Goal: Transaction & Acquisition: Obtain resource

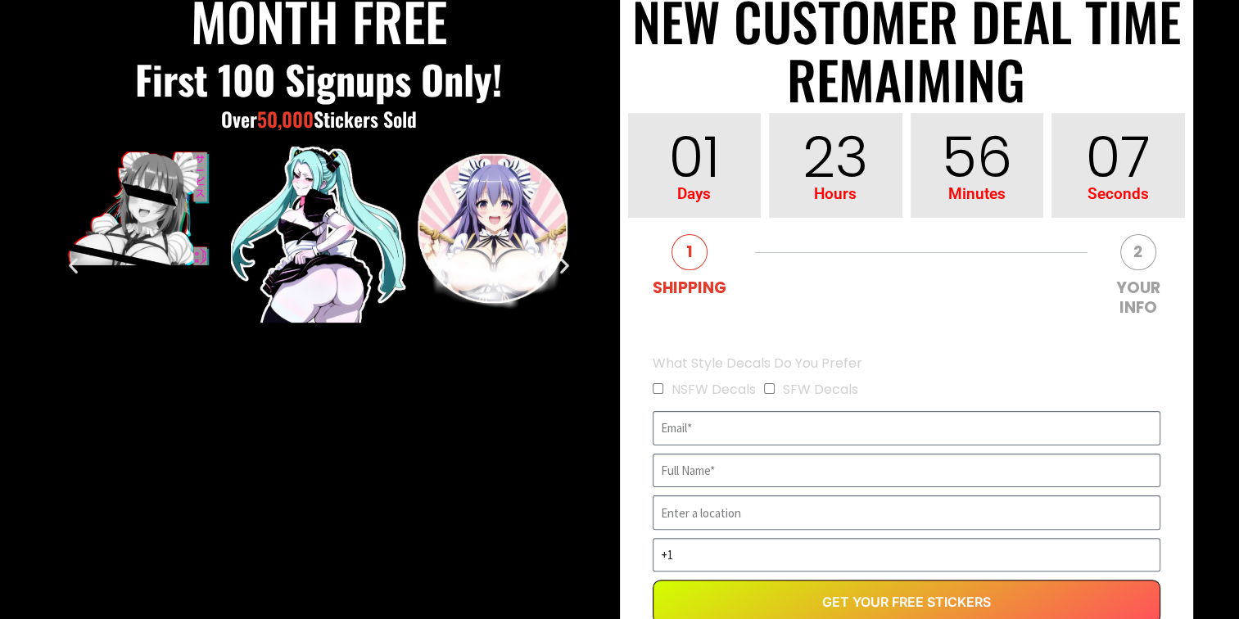
scroll to position [328, 0]
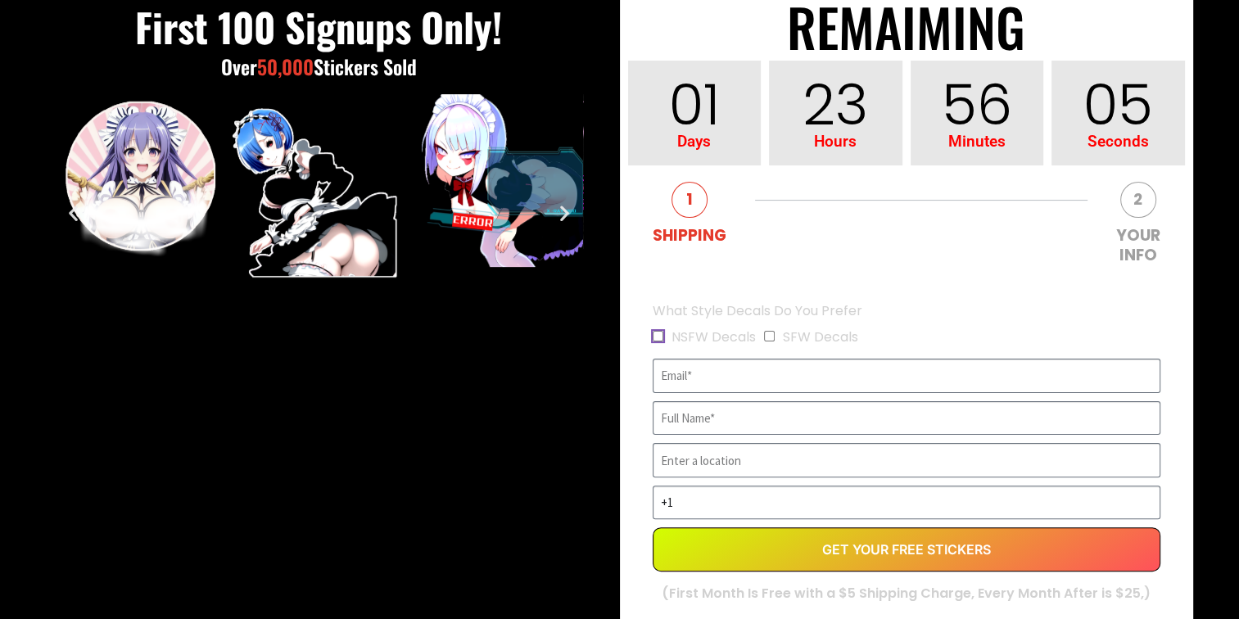
click at [655, 339] on input "NSFW Decals" at bounding box center [658, 336] width 11 height 11
checkbox input "true"
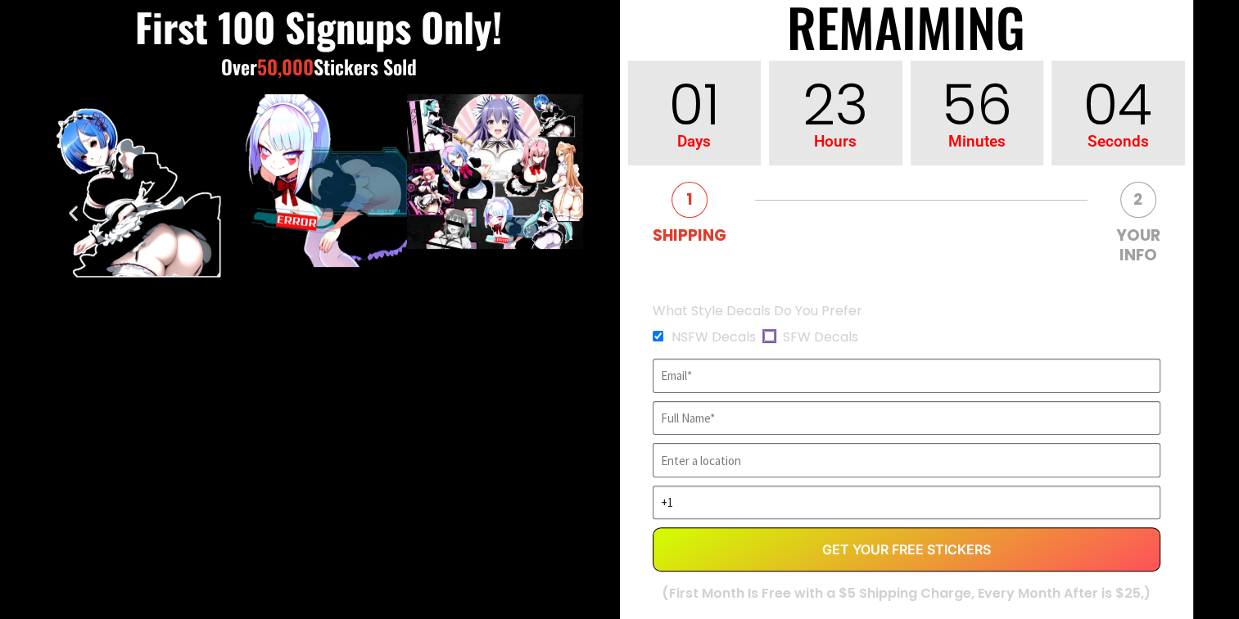
click at [767, 333] on input "SFW Decals" at bounding box center [769, 336] width 11 height 11
checkbox input "true"
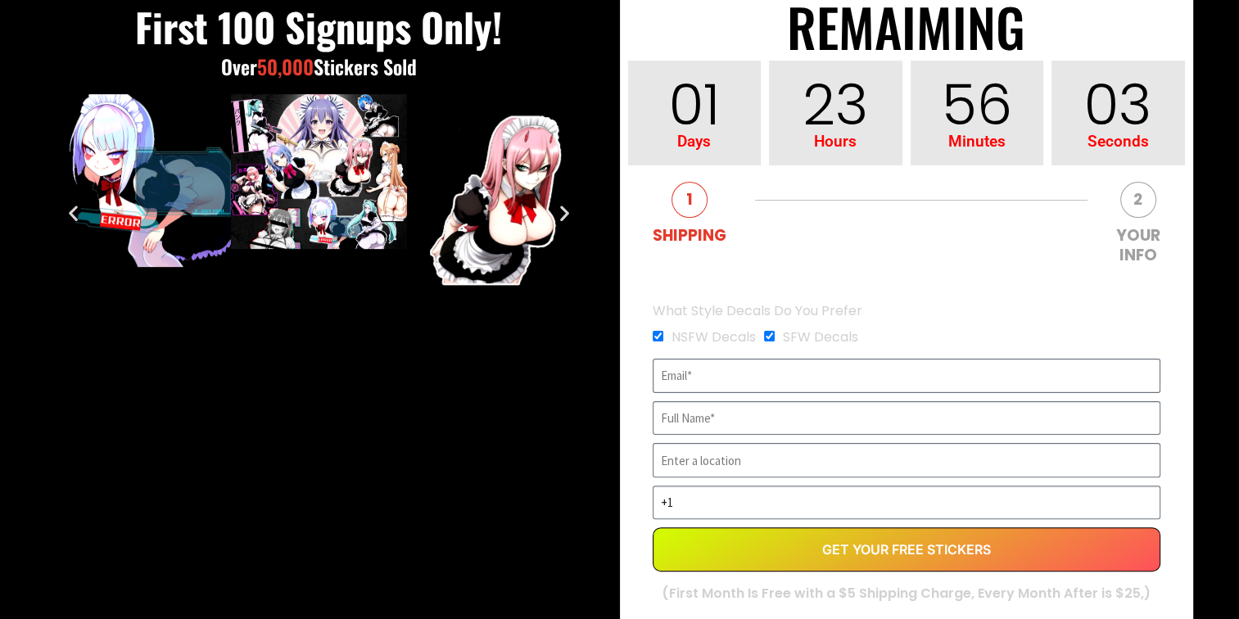
click at [689, 376] on input "EVERGREEN" at bounding box center [907, 376] width 508 height 34
type input "[EMAIL_ADDRESS][DOMAIN_NAME]"
type input "DevilLove [DEMOGRAPHIC_DATA]"
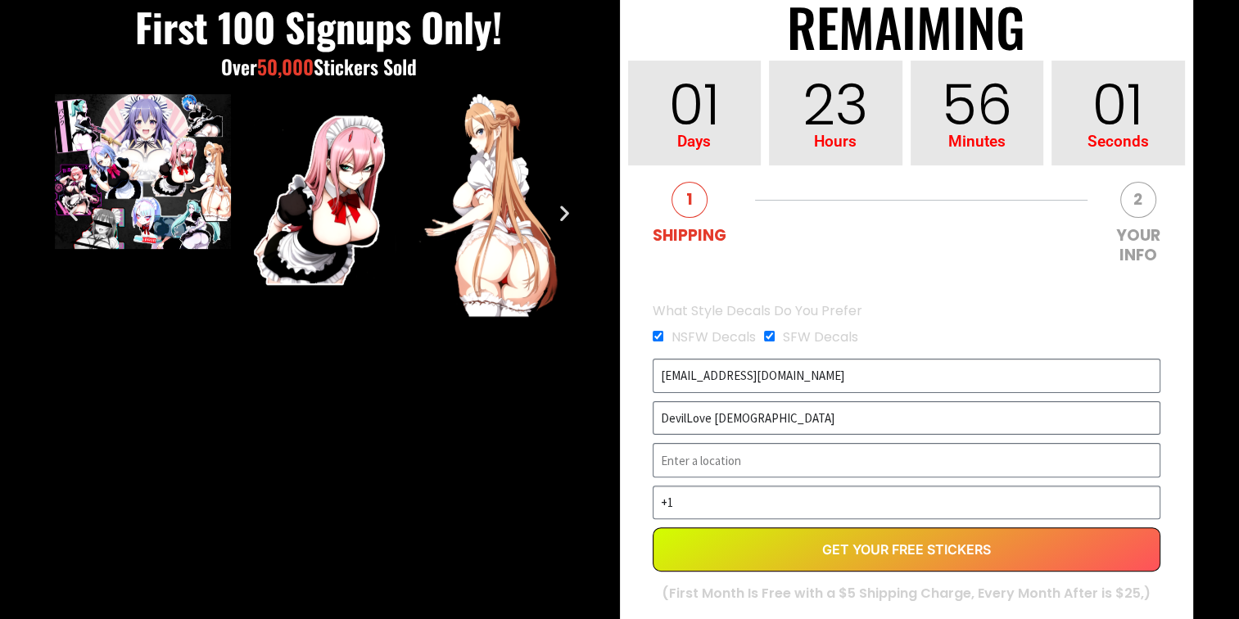
drag, startPoint x: 771, startPoint y: 410, endPoint x: 623, endPoint y: 402, distance: 147.6
click at [623, 402] on div "FREE WAIFU STICKERS! NEW CUSTOMER DEAL TIME REMAIMING 01 Days 23 Hours 56 Minut…" at bounding box center [906, 333] width 573 height 918
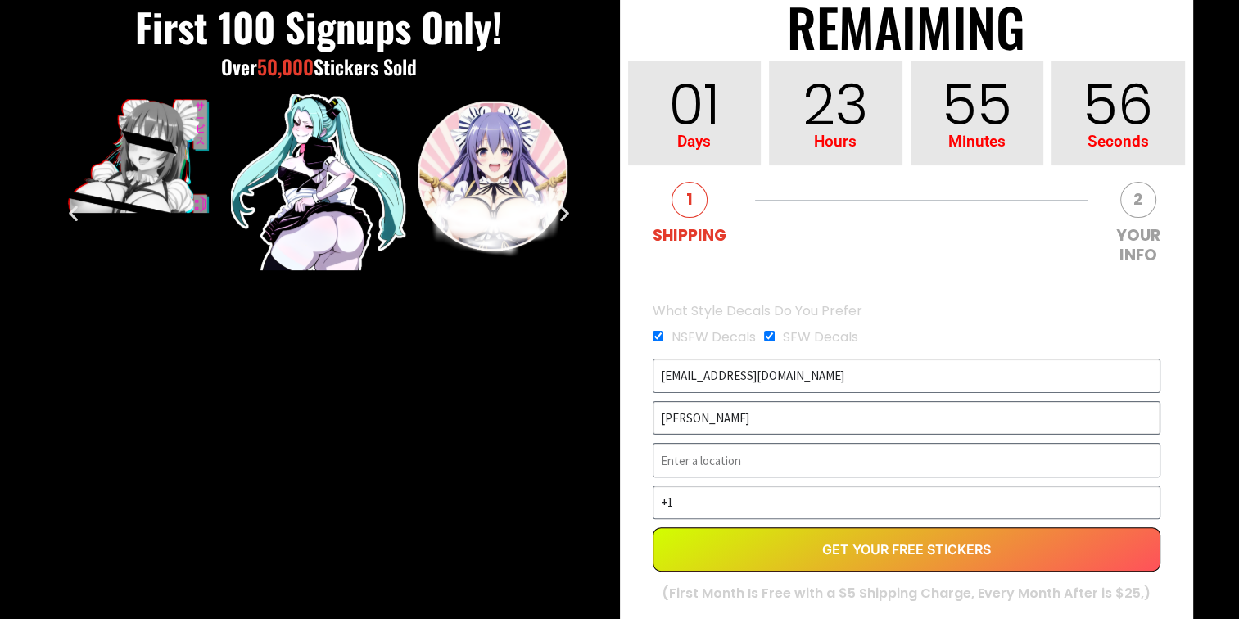
type input "[PERSON_NAME]"
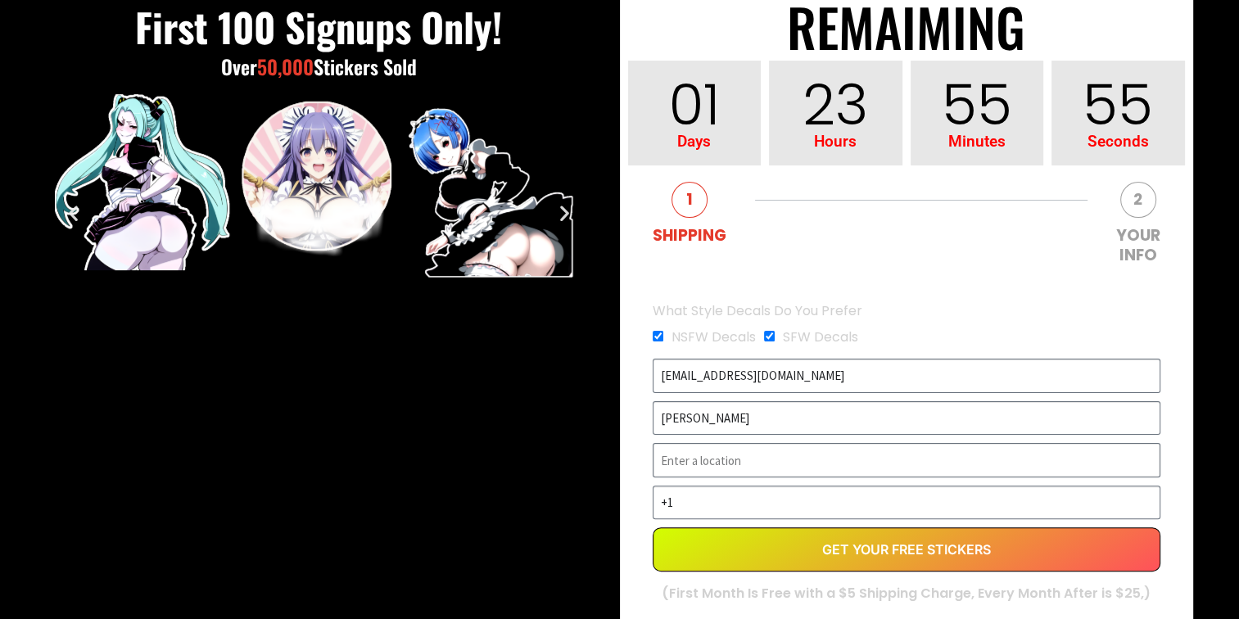
click at [758, 465] on input "EVERGREEN" at bounding box center [907, 460] width 508 height 34
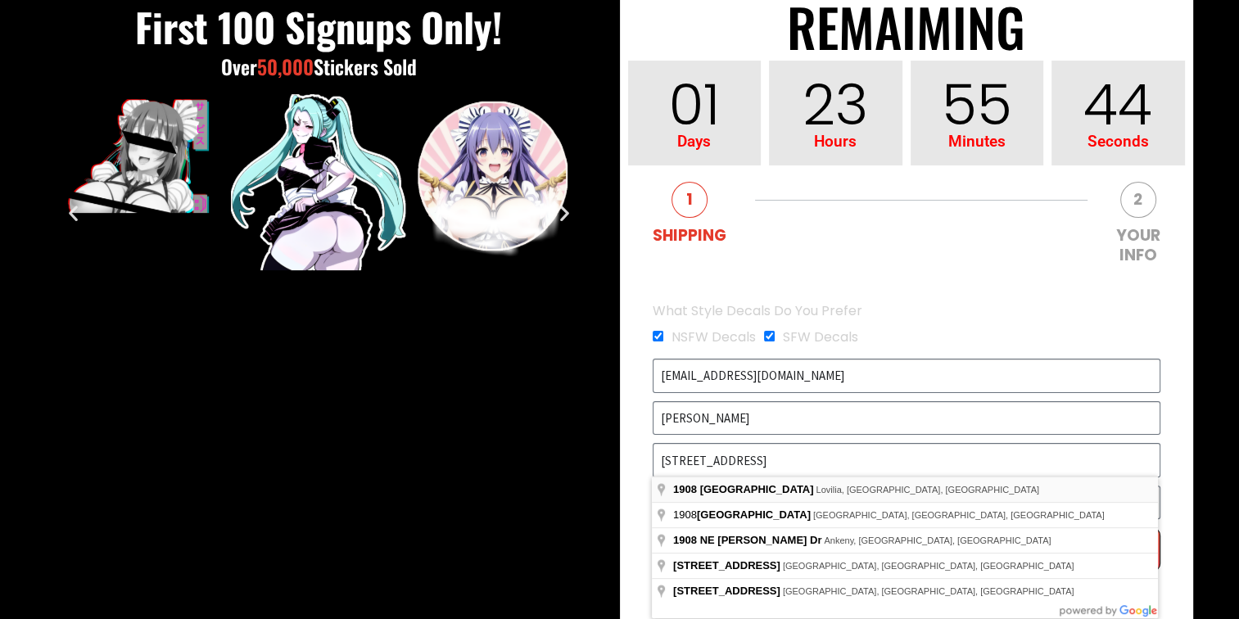
type input "[STREET_ADDRESS]"
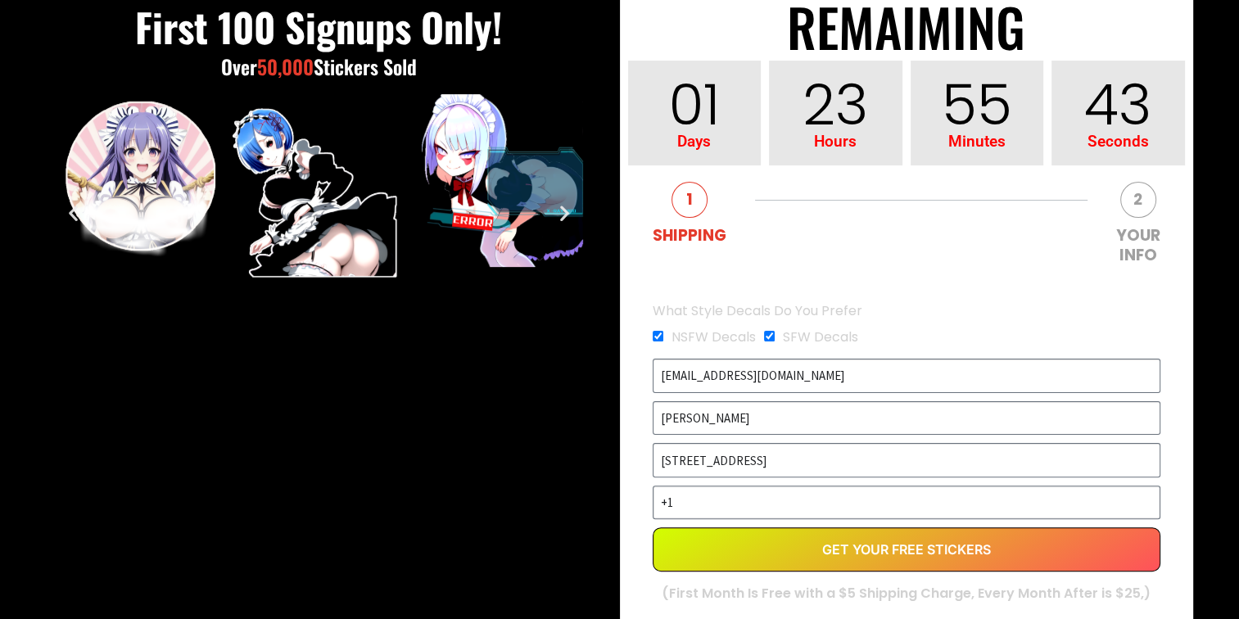
click at [892, 510] on input "+1" at bounding box center [907, 503] width 508 height 34
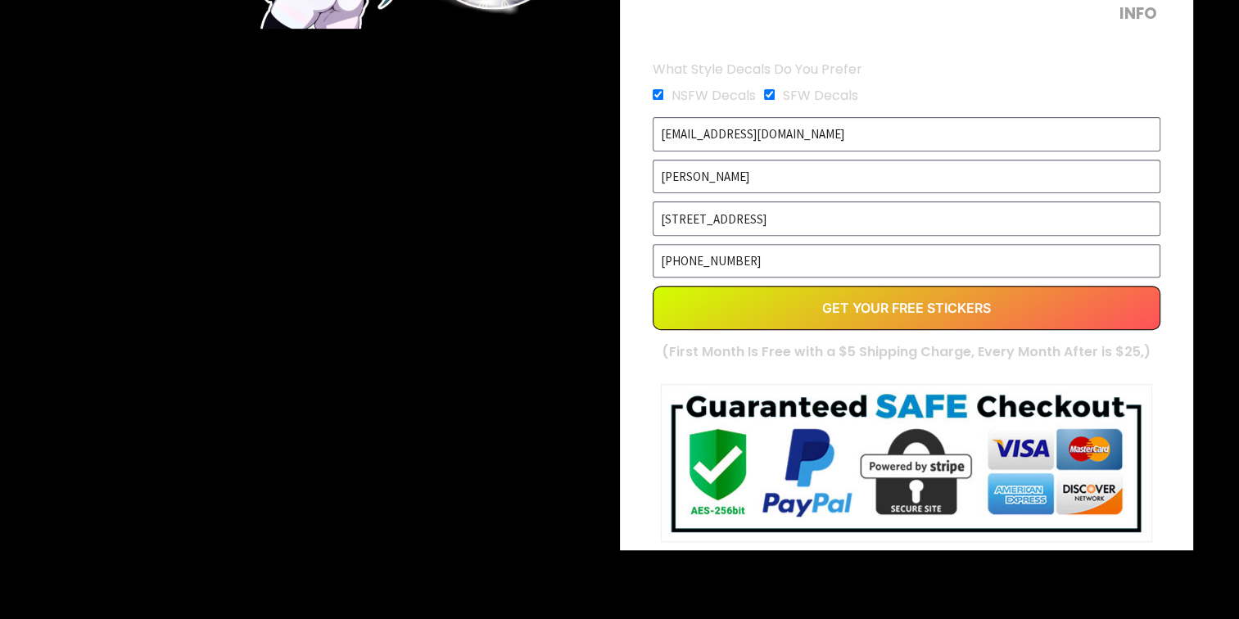
scroll to position [573, 0]
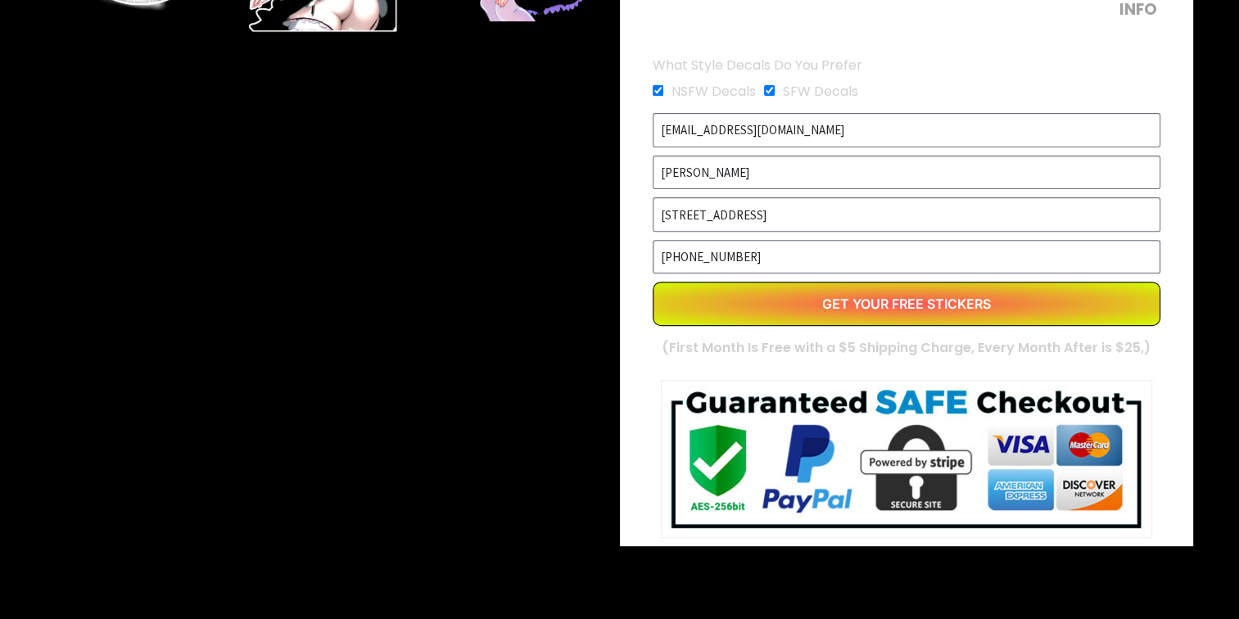
type input "[PHONE_NUMBER]"
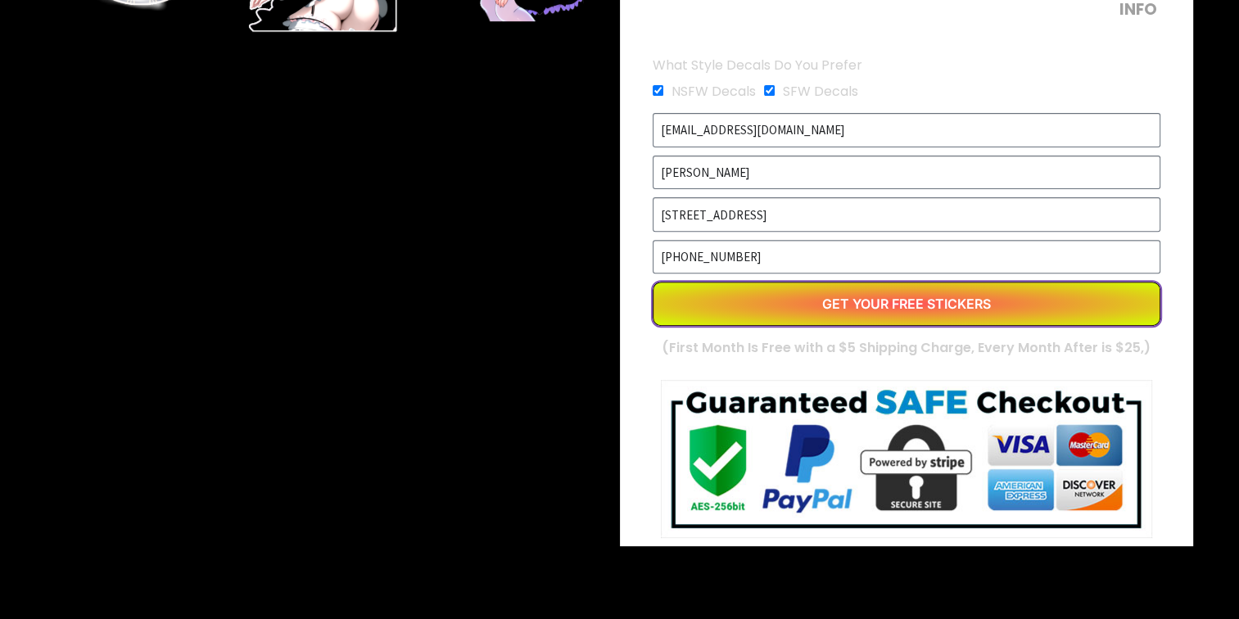
click at [839, 319] on button "Get Your Free Stickers" at bounding box center [907, 304] width 508 height 44
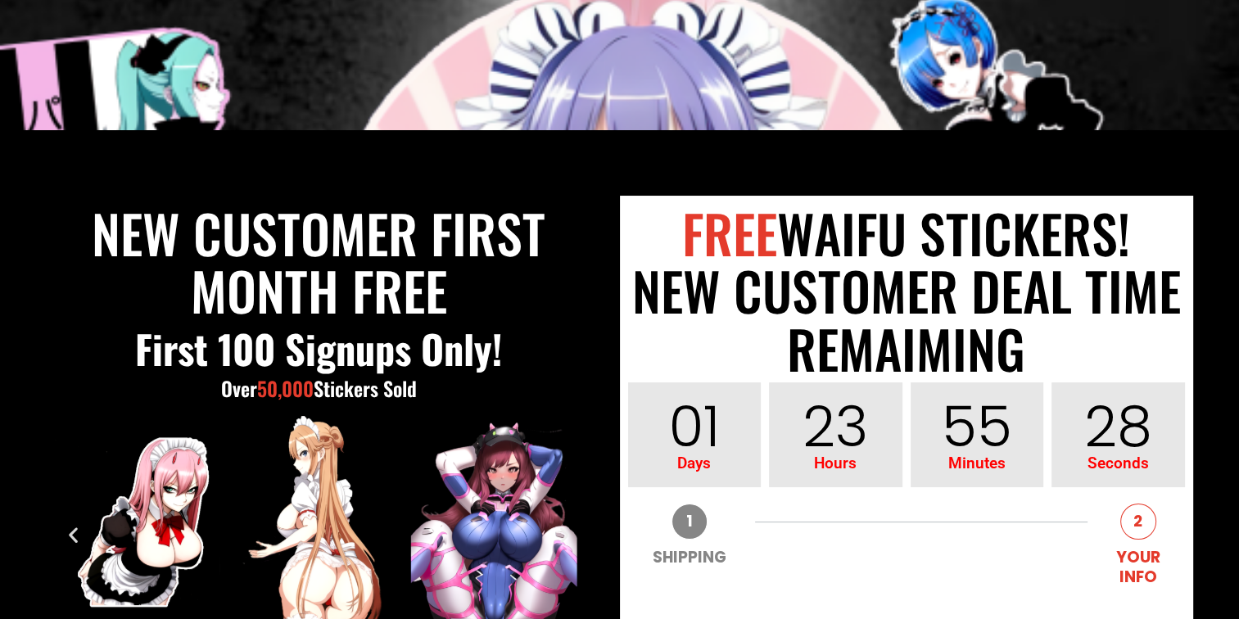
scroll to position [0, 0]
